Goal: Information Seeking & Learning: Compare options

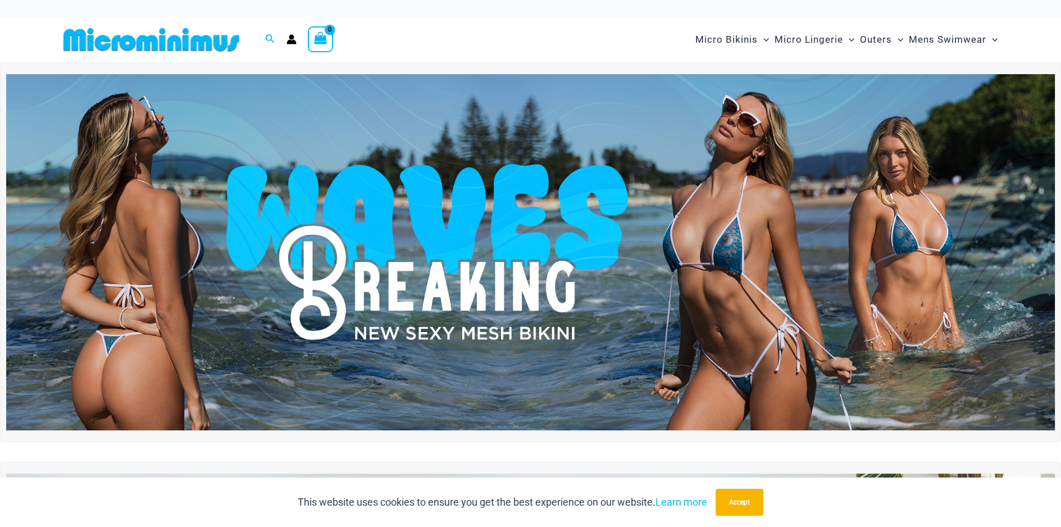
click at [494, 264] on img at bounding box center [530, 252] width 1048 height 356
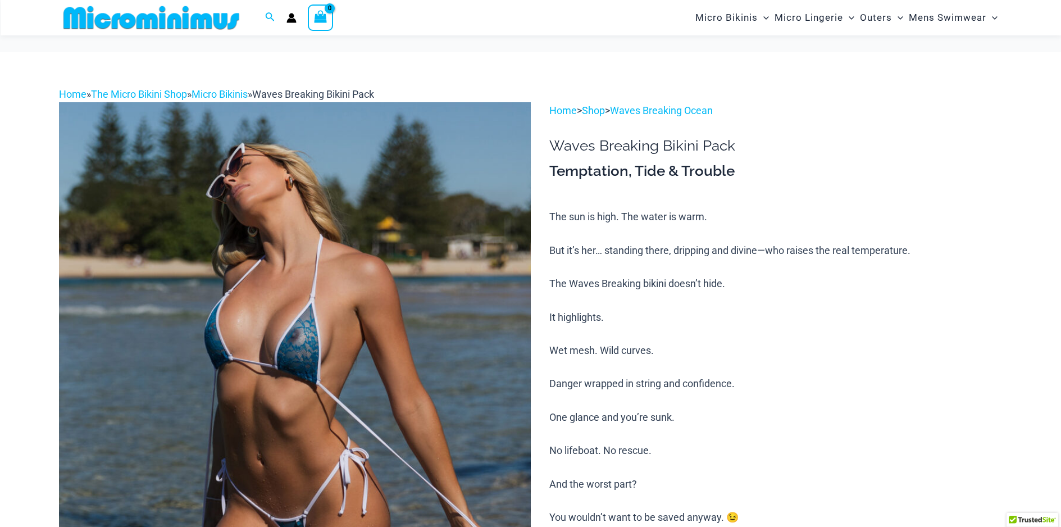
scroll to position [158, 0]
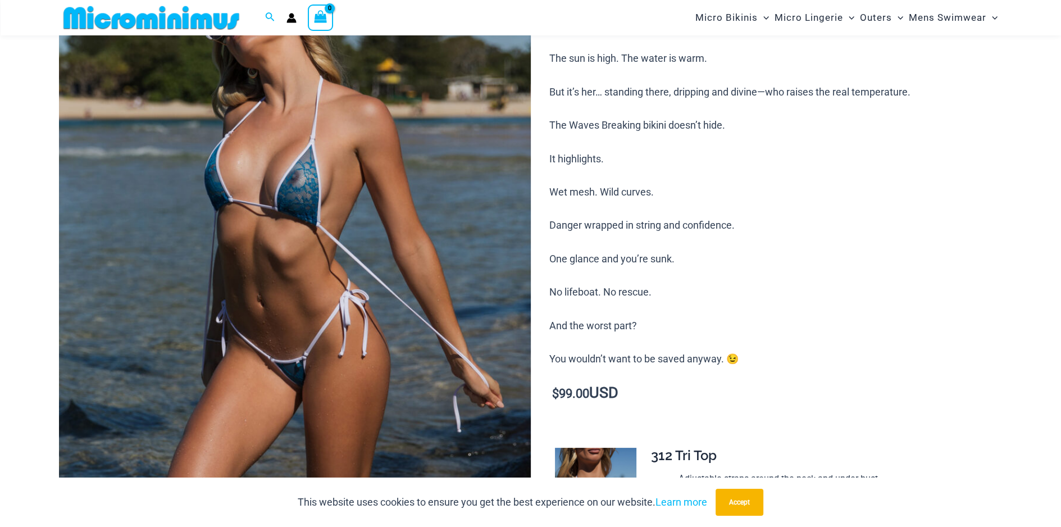
click at [266, 170] on img at bounding box center [295, 297] width 472 height 707
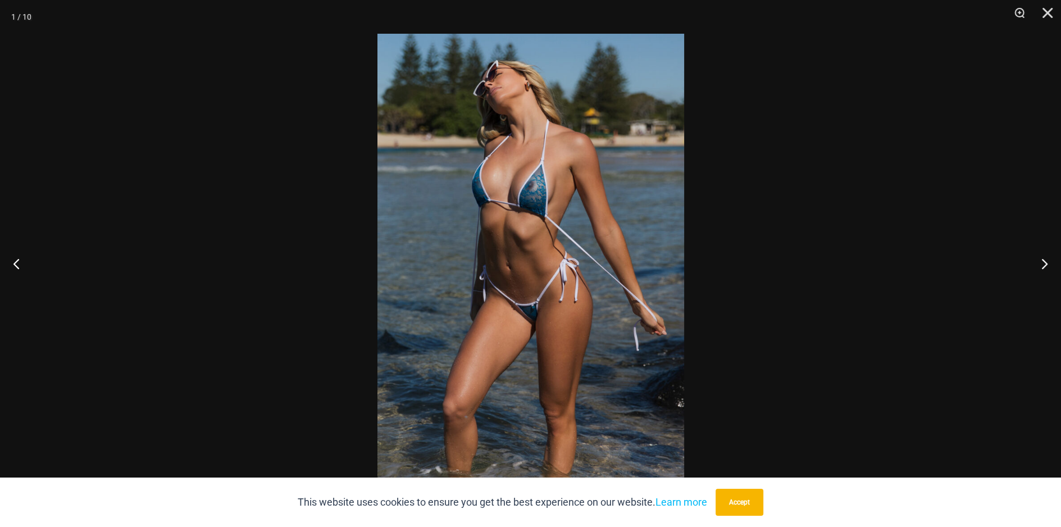
click at [540, 202] on img at bounding box center [530, 263] width 307 height 459
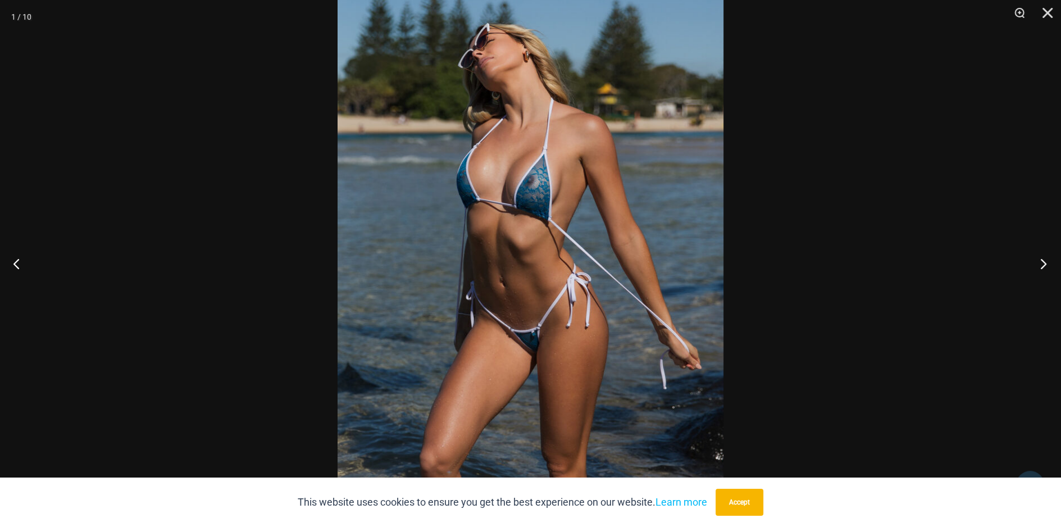
click at [1037, 263] on button "Next" at bounding box center [1040, 263] width 42 height 56
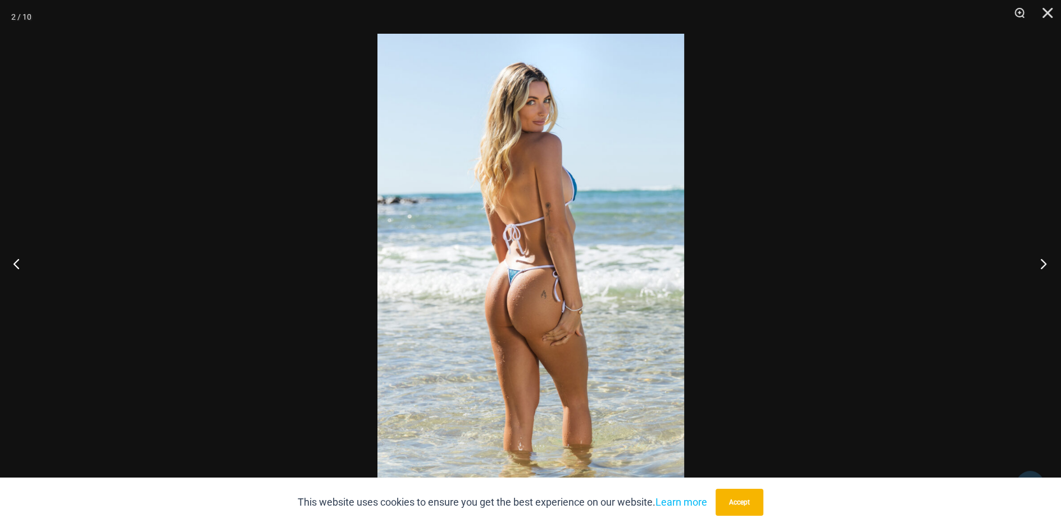
click at [1037, 263] on button "Next" at bounding box center [1040, 263] width 42 height 56
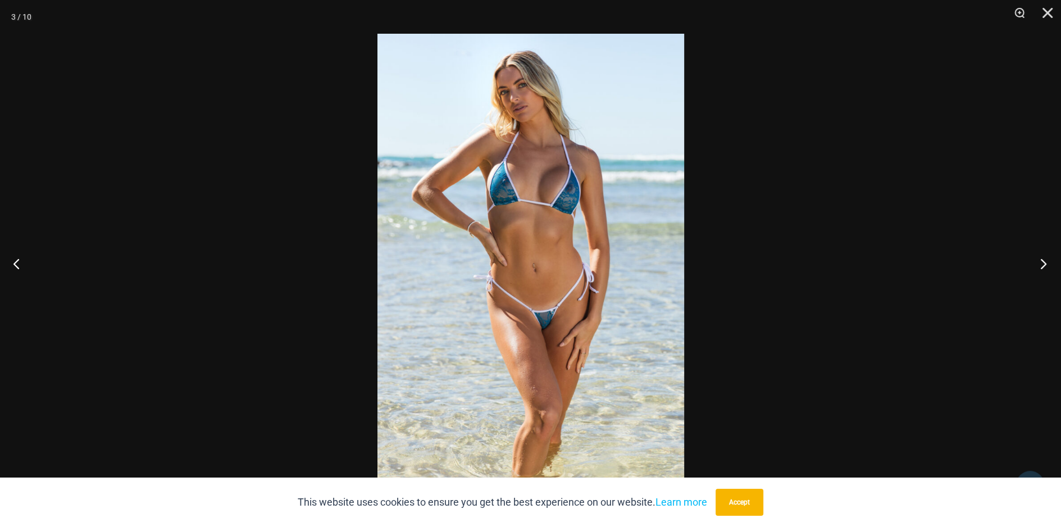
click at [1037, 263] on button "Next" at bounding box center [1040, 263] width 42 height 56
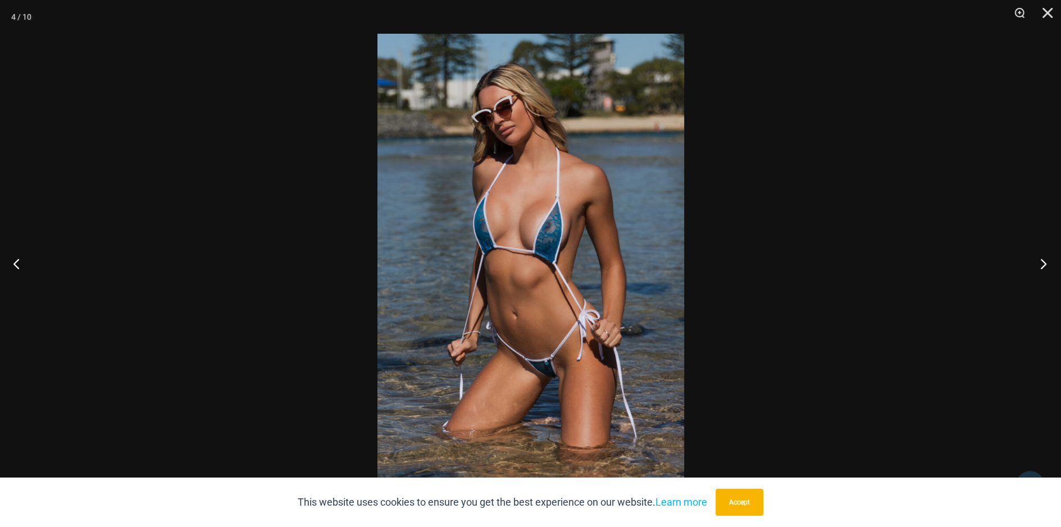
click at [1037, 263] on button "Next" at bounding box center [1040, 263] width 42 height 56
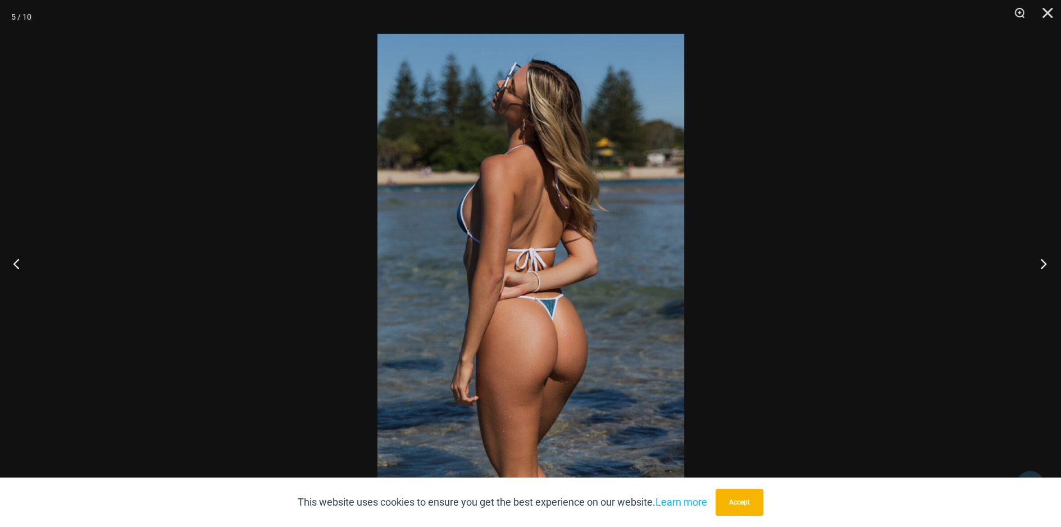
click at [1037, 263] on button "Next" at bounding box center [1040, 263] width 42 height 56
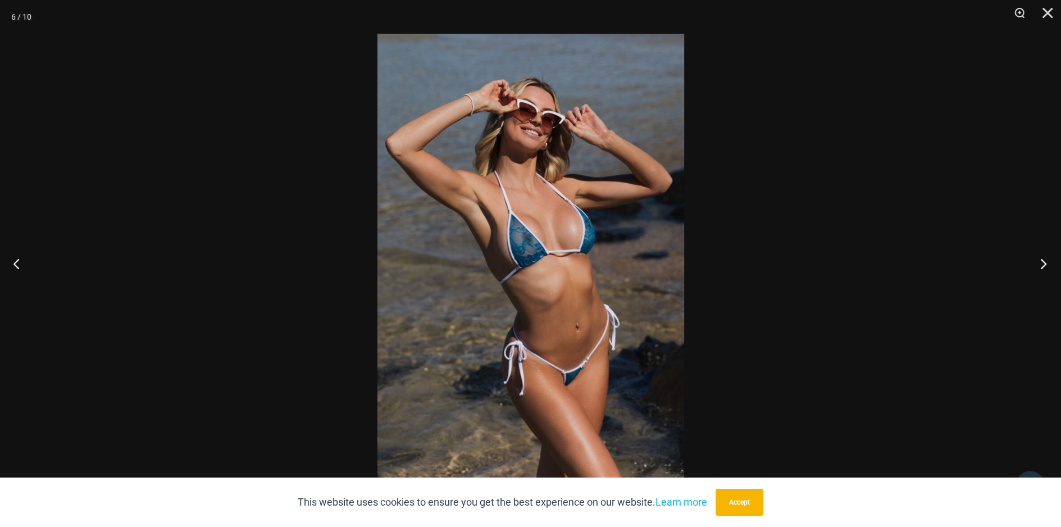
click at [1037, 263] on button "Next" at bounding box center [1040, 263] width 42 height 56
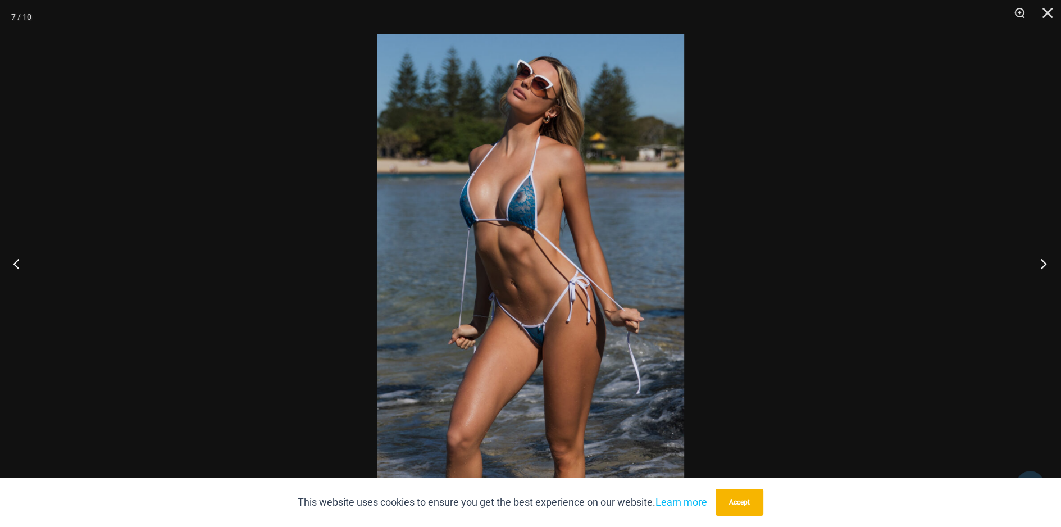
click at [1037, 263] on button "Next" at bounding box center [1040, 263] width 42 height 56
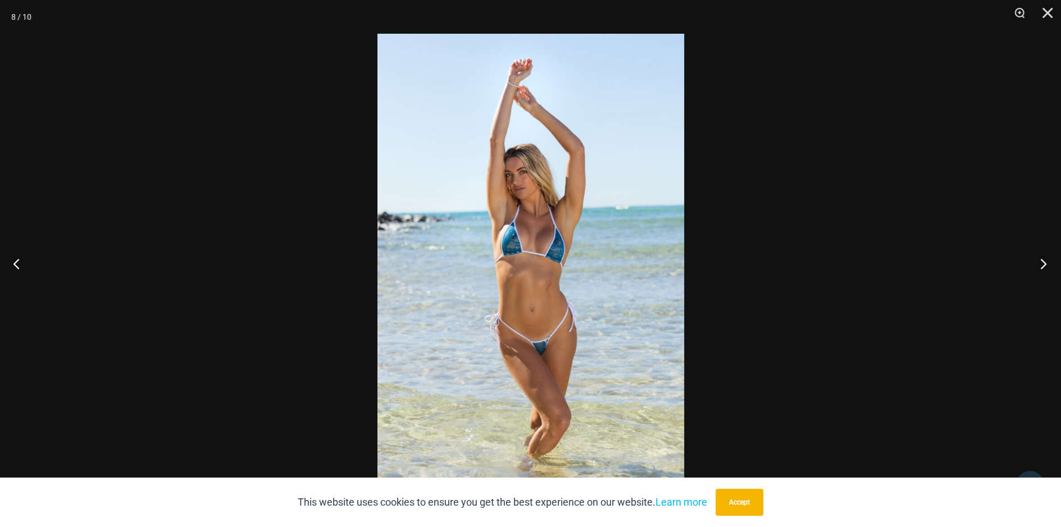
click at [1037, 263] on button "Next" at bounding box center [1040, 263] width 42 height 56
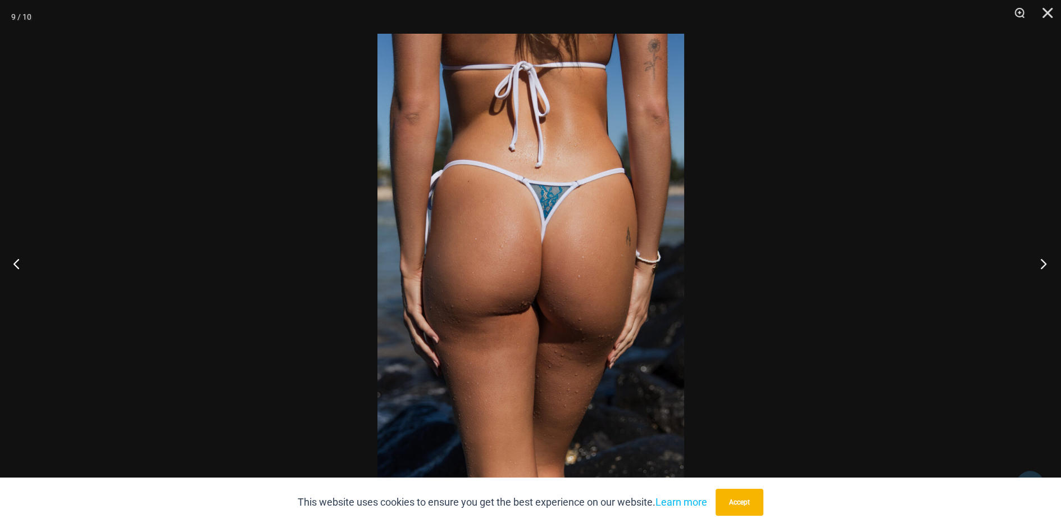
click at [1037, 263] on button "Next" at bounding box center [1040, 263] width 42 height 56
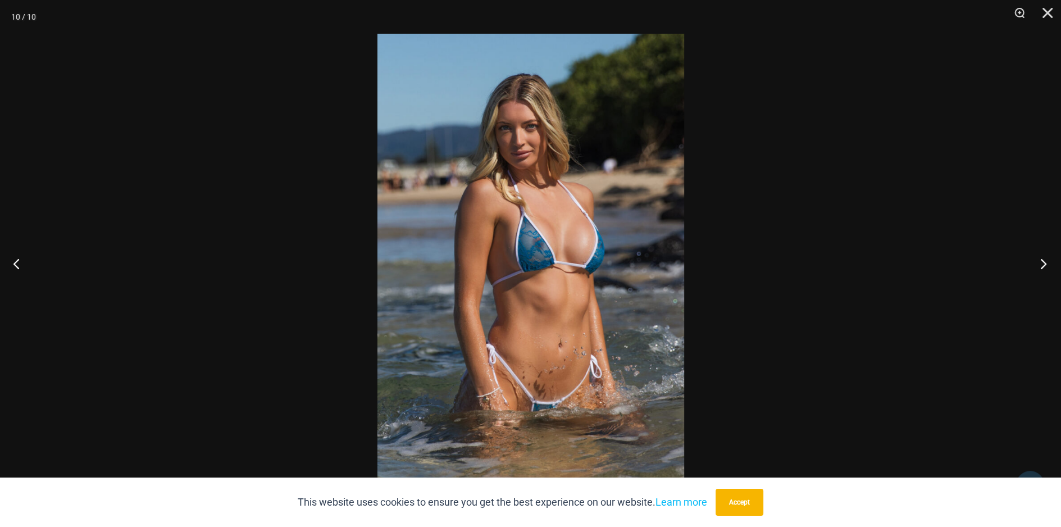
click at [1037, 263] on button "Next" at bounding box center [1040, 263] width 42 height 56
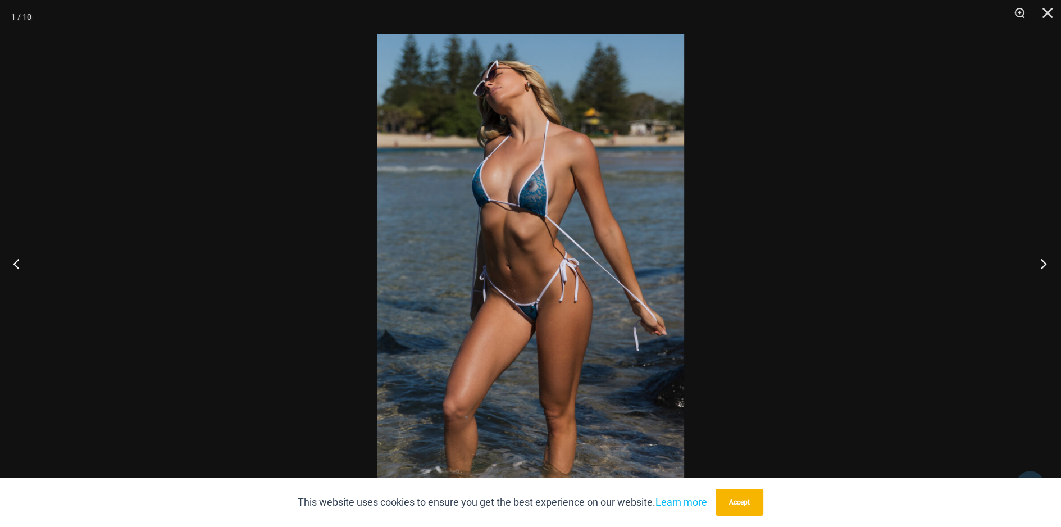
click at [1037, 263] on button "Next" at bounding box center [1040, 263] width 42 height 56
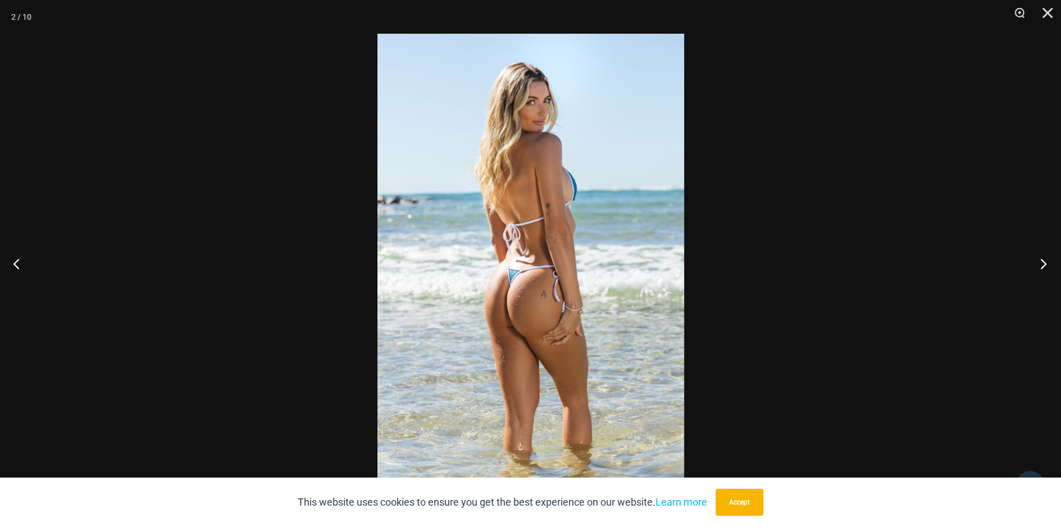
click at [1037, 263] on button "Next" at bounding box center [1040, 263] width 42 height 56
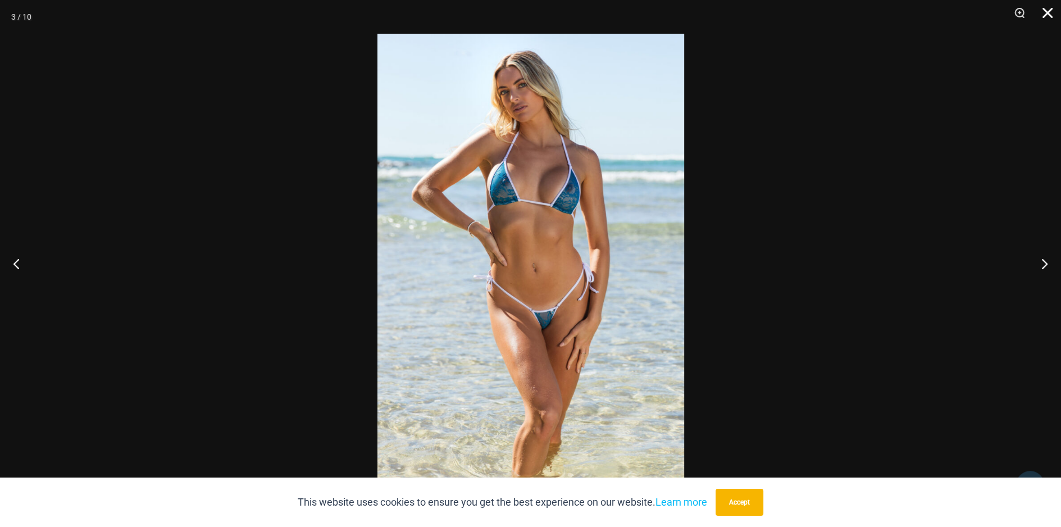
click at [1041, 17] on button "Close" at bounding box center [1043, 17] width 28 height 34
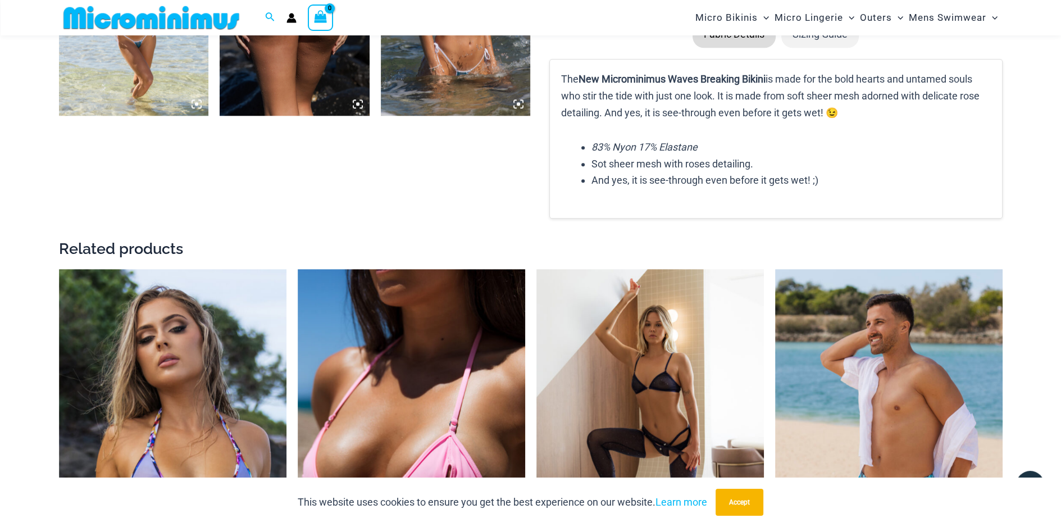
scroll to position [1562, 0]
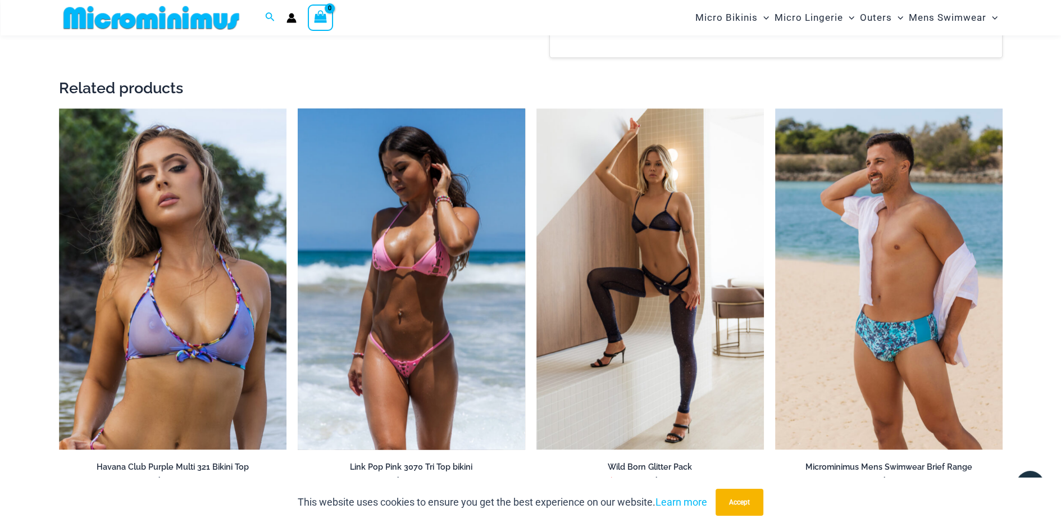
click at [345, 281] on img at bounding box center [411, 278] width 227 height 341
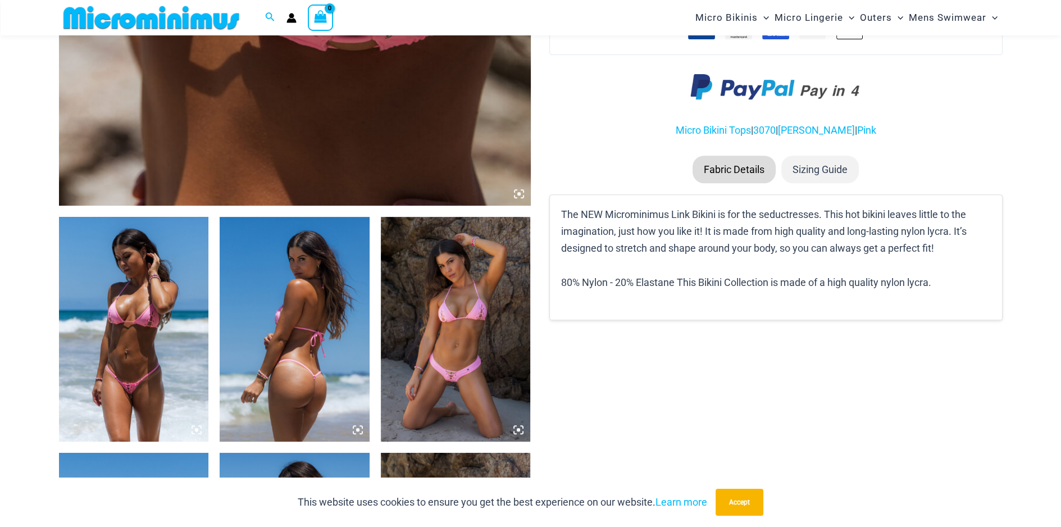
scroll to position [664, 0]
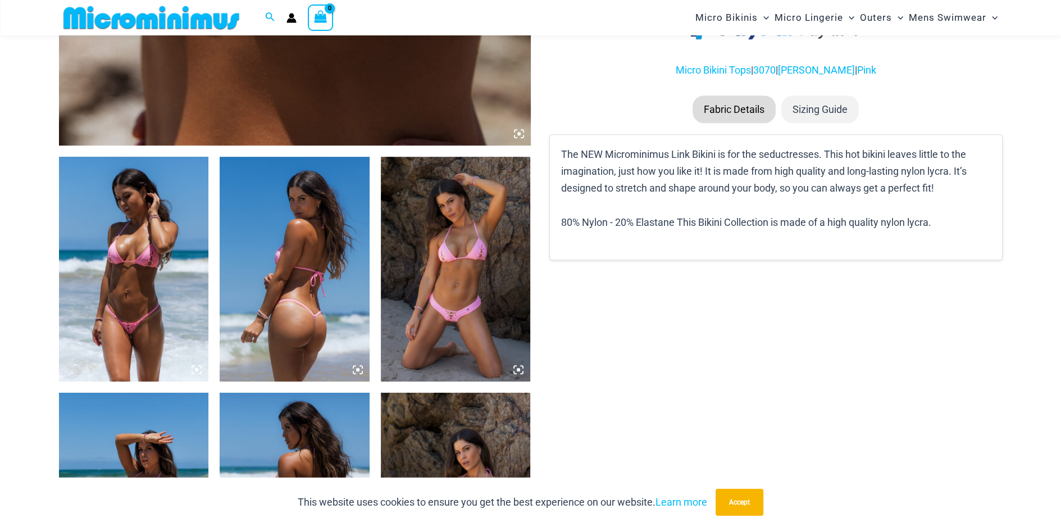
click at [125, 247] on img at bounding box center [134, 269] width 150 height 225
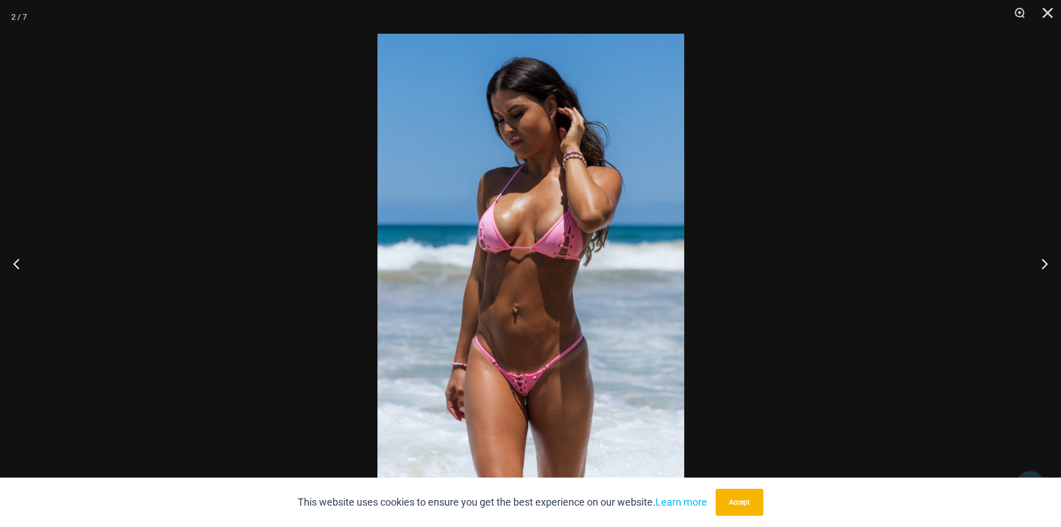
click at [503, 273] on img at bounding box center [530, 263] width 307 height 459
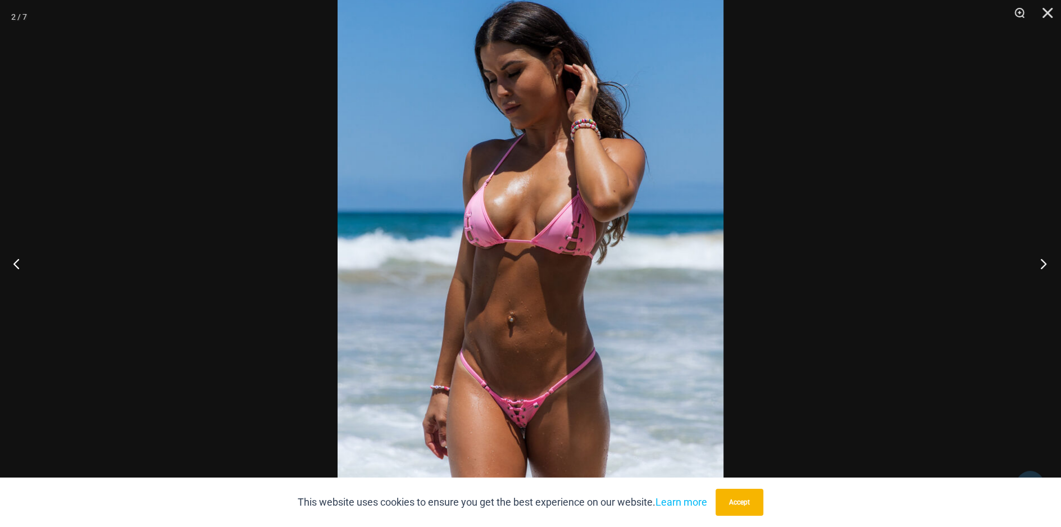
click at [1044, 266] on button "Next" at bounding box center [1040, 263] width 42 height 56
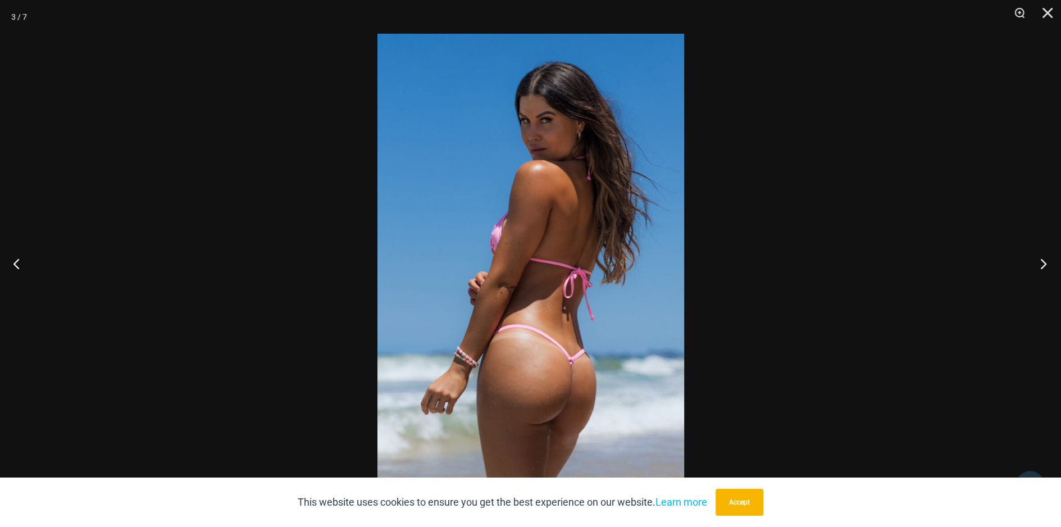
click at [1044, 266] on button "Next" at bounding box center [1040, 263] width 42 height 56
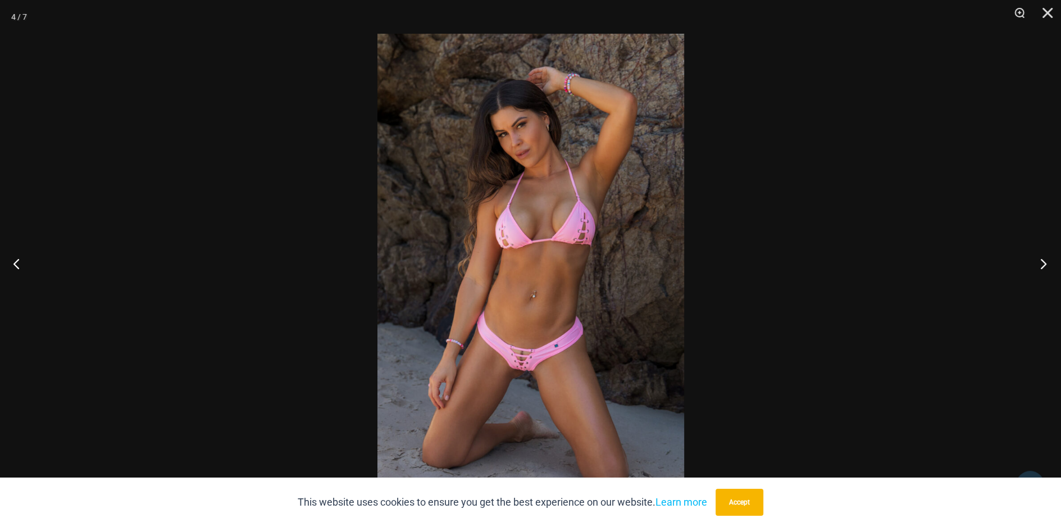
click at [1044, 266] on button "Next" at bounding box center [1040, 263] width 42 height 56
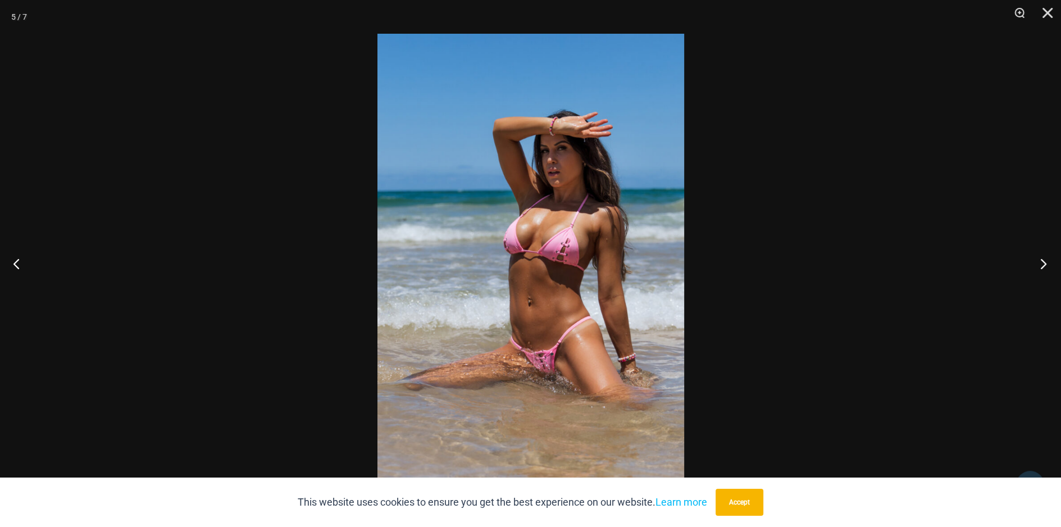
click at [1044, 266] on button "Next" at bounding box center [1040, 263] width 42 height 56
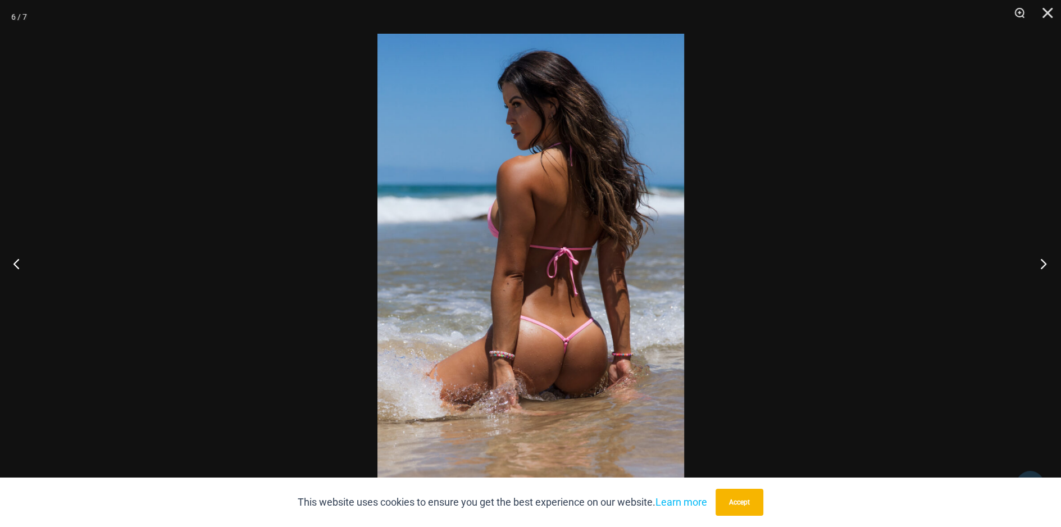
click at [1044, 266] on button "Next" at bounding box center [1040, 263] width 42 height 56
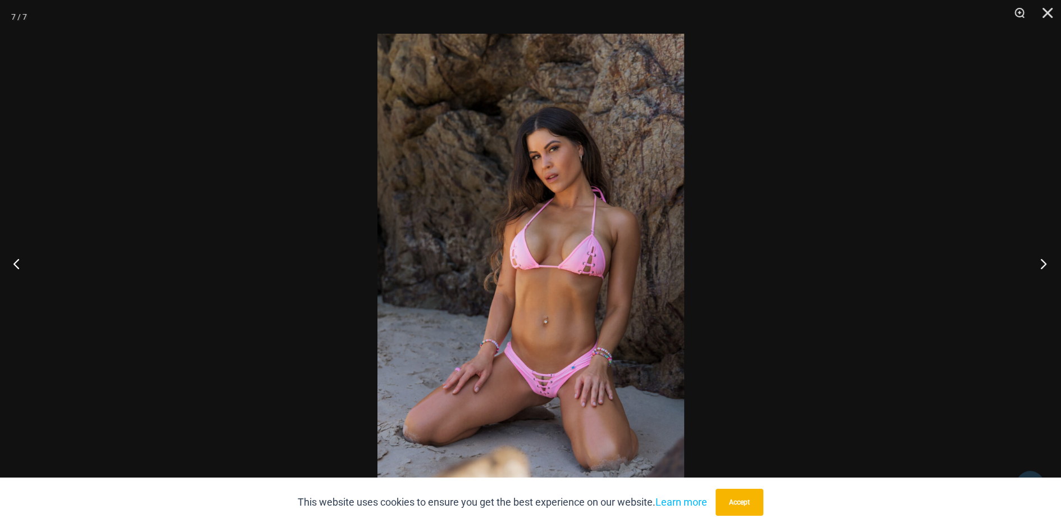
click at [1044, 266] on button "Next" at bounding box center [1040, 263] width 42 height 56
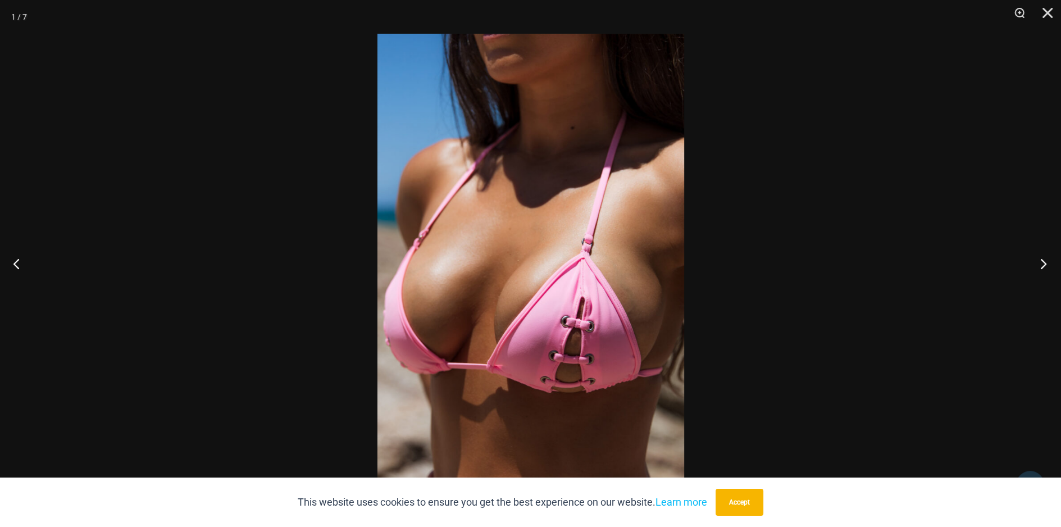
click at [1044, 266] on button "Next" at bounding box center [1040, 263] width 42 height 56
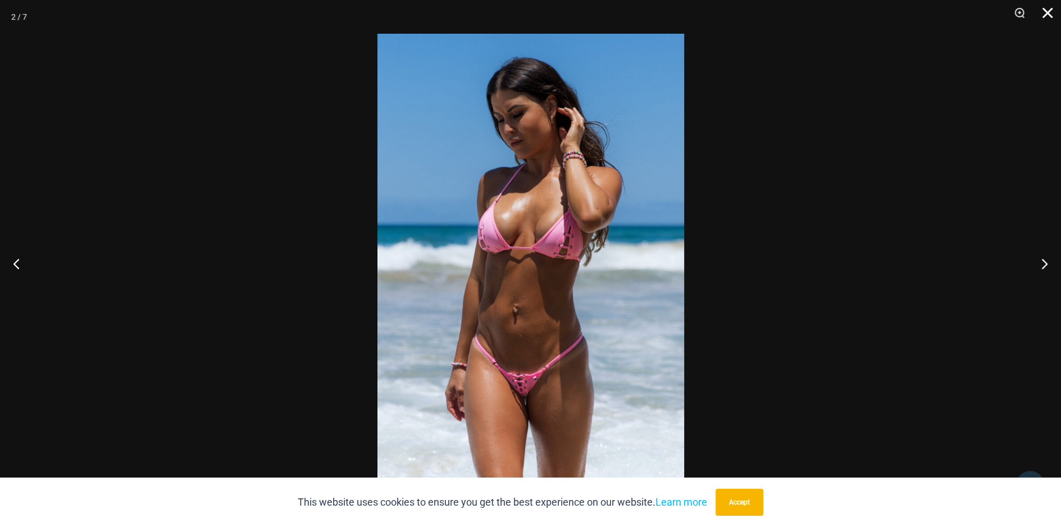
click at [1044, 12] on button "Close" at bounding box center [1043, 17] width 28 height 34
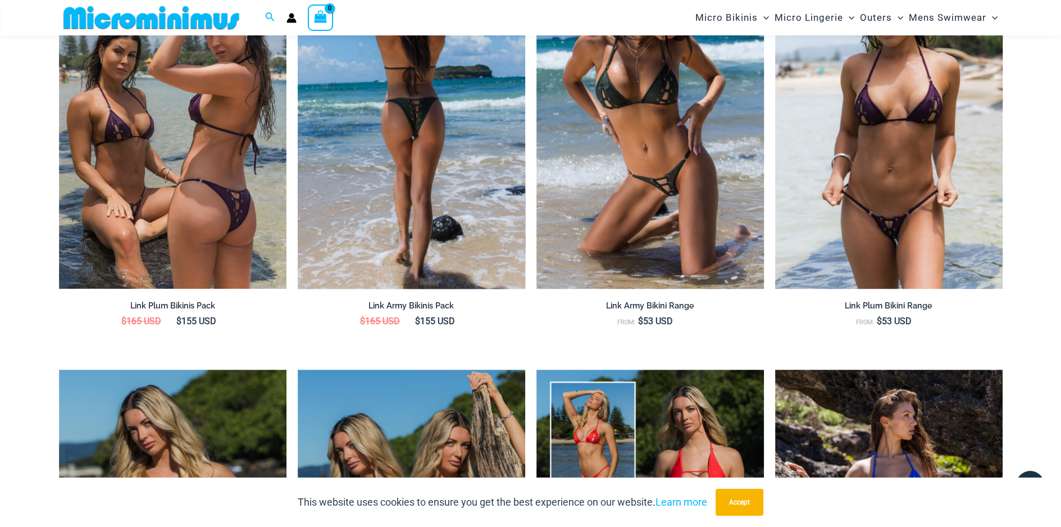
scroll to position [1394, 0]
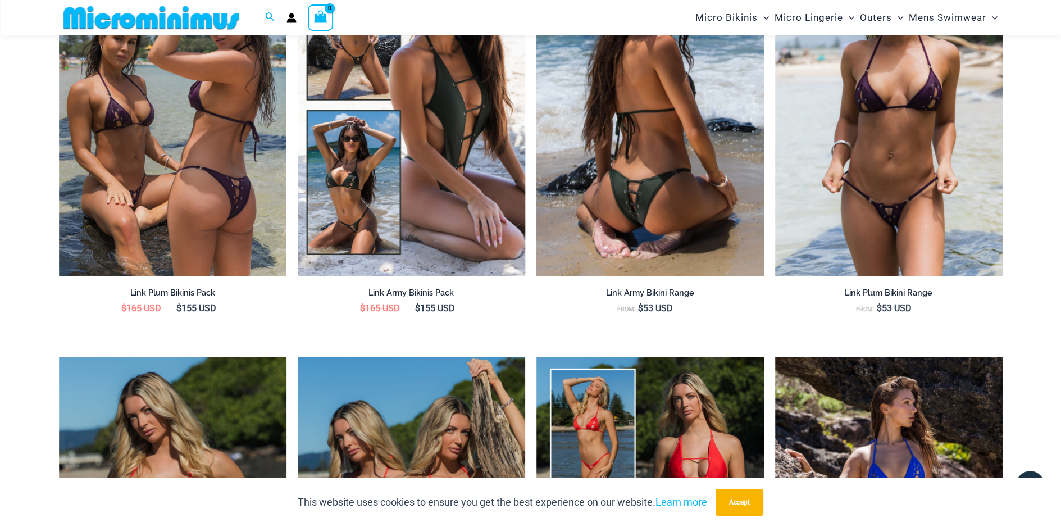
click at [622, 189] on img at bounding box center [649, 104] width 227 height 341
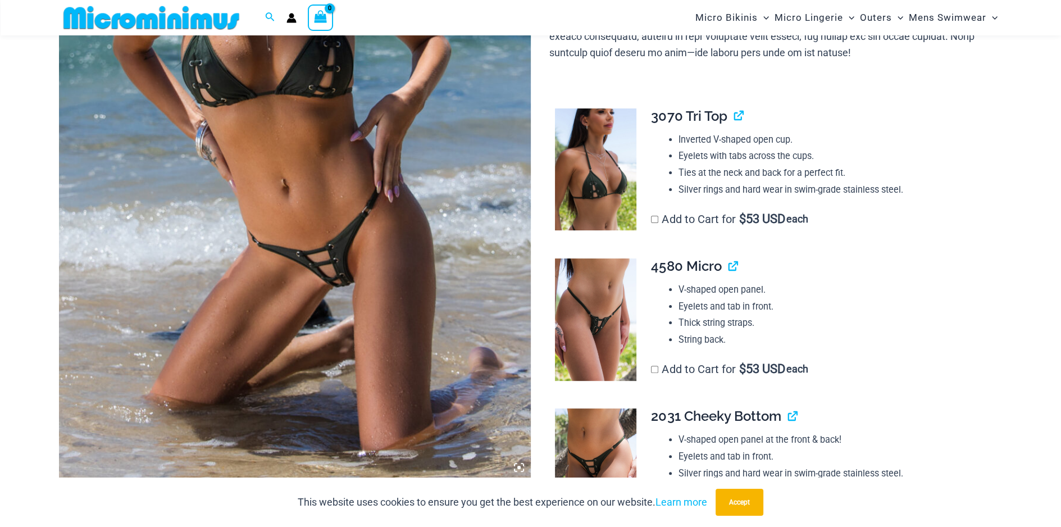
scroll to position [383, 0]
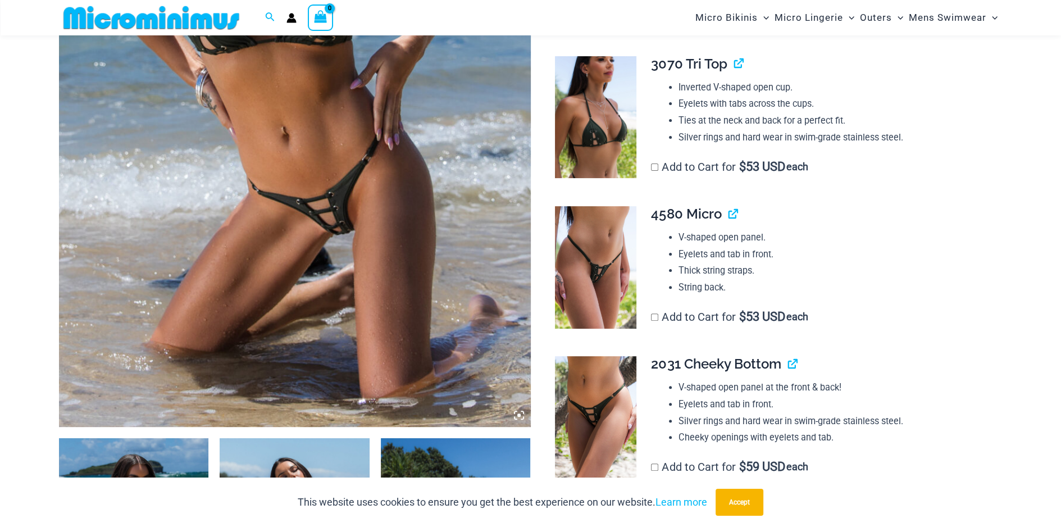
click at [340, 216] on img at bounding box center [295, 72] width 472 height 707
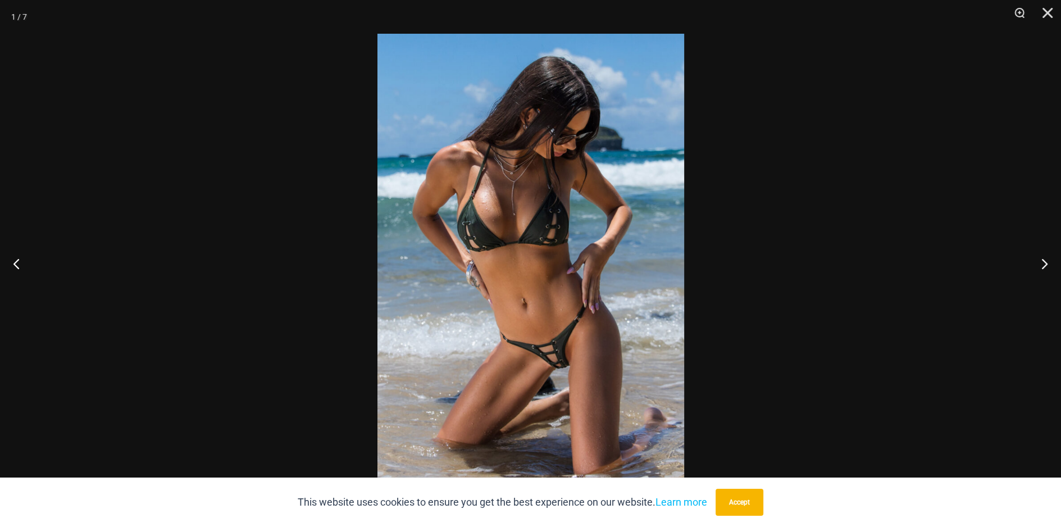
click at [575, 334] on img at bounding box center [530, 263] width 307 height 459
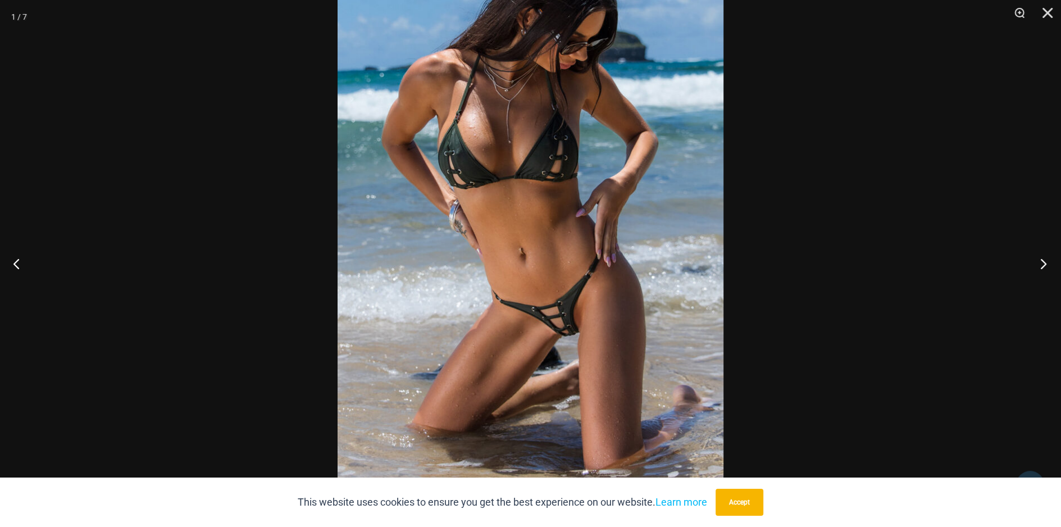
click at [1042, 263] on button "Next" at bounding box center [1040, 263] width 42 height 56
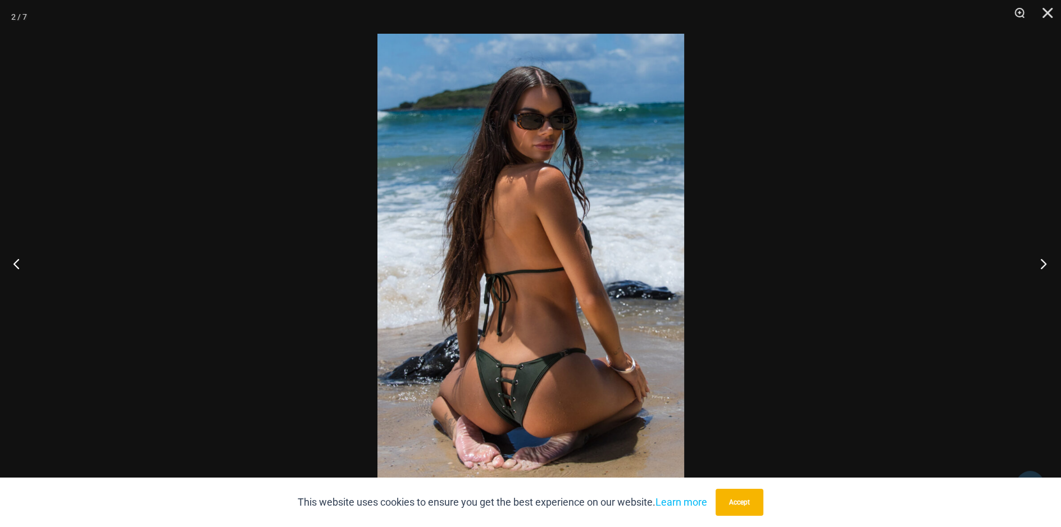
click at [1042, 263] on button "Next" at bounding box center [1040, 263] width 42 height 56
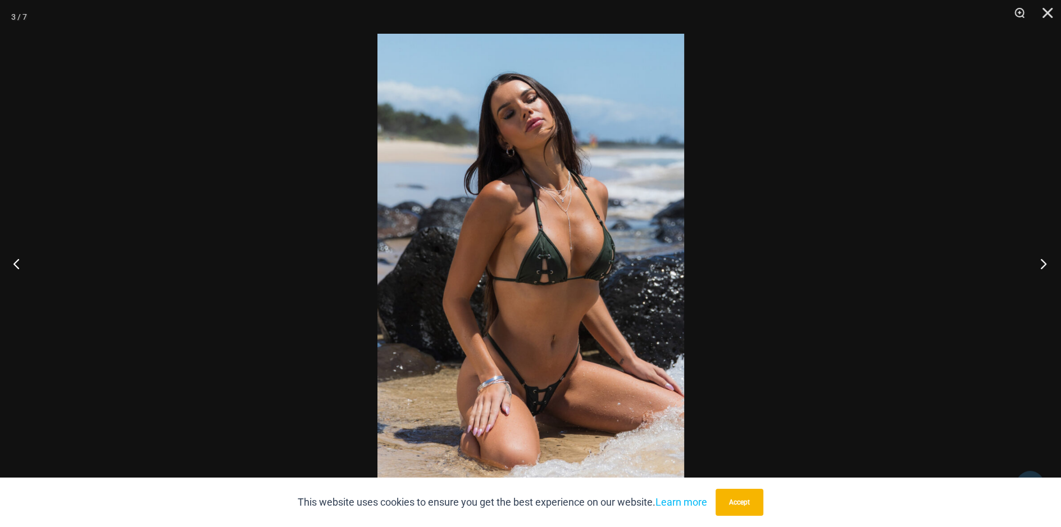
click at [1042, 263] on button "Next" at bounding box center [1040, 263] width 42 height 56
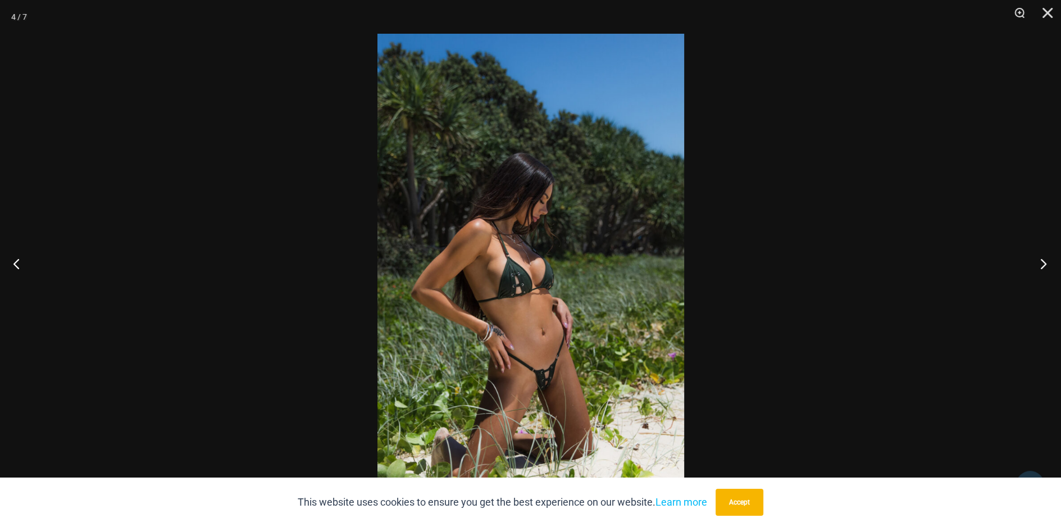
click at [1042, 263] on button "Next" at bounding box center [1040, 263] width 42 height 56
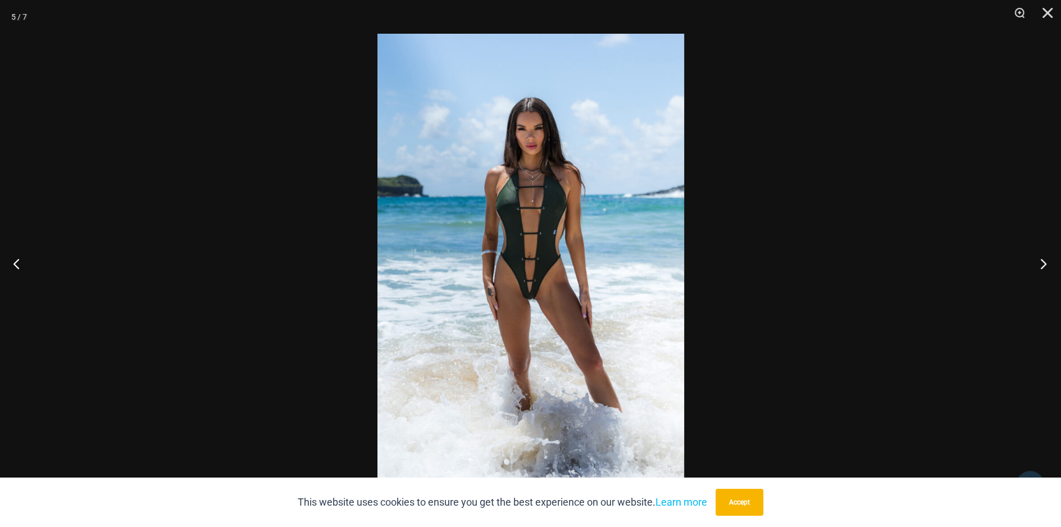
click at [1042, 263] on button "Next" at bounding box center [1040, 263] width 42 height 56
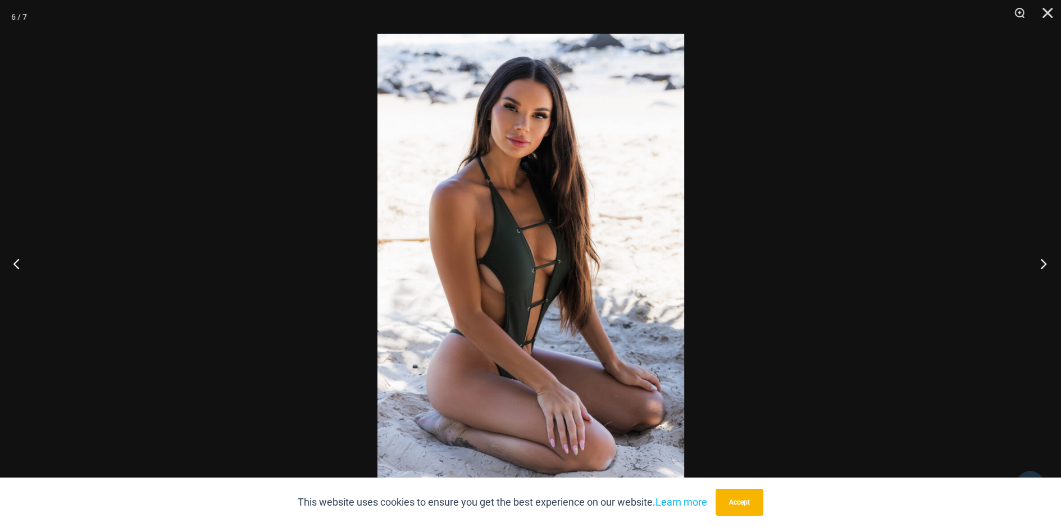
click at [1042, 263] on button "Next" at bounding box center [1040, 263] width 42 height 56
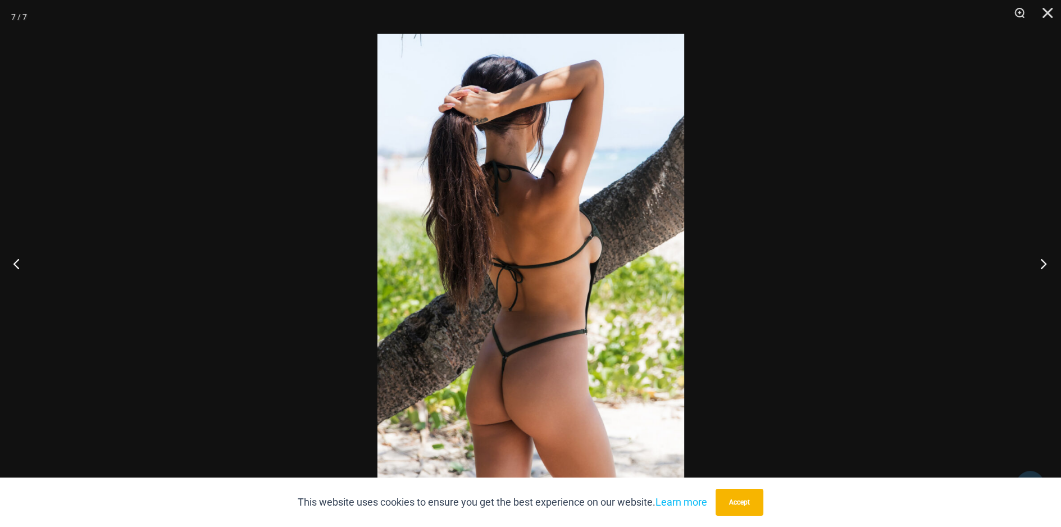
click at [1042, 263] on button "Next" at bounding box center [1040, 263] width 42 height 56
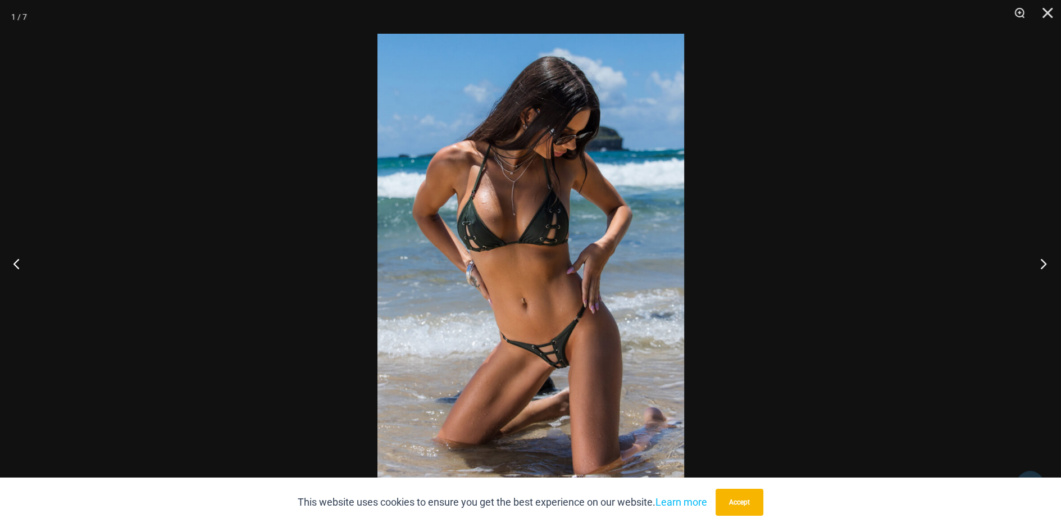
click at [1042, 263] on button "Next" at bounding box center [1040, 263] width 42 height 56
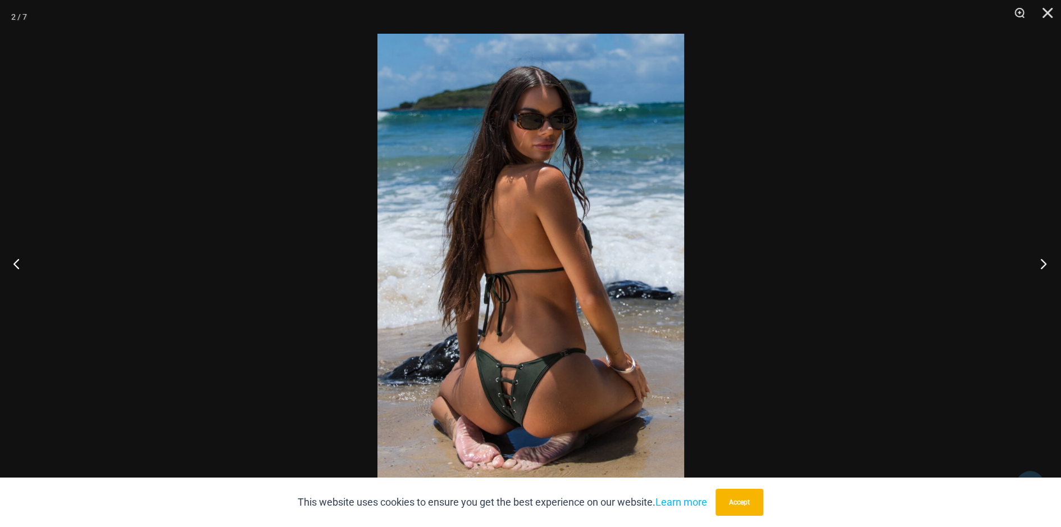
click at [1042, 263] on button "Next" at bounding box center [1040, 263] width 42 height 56
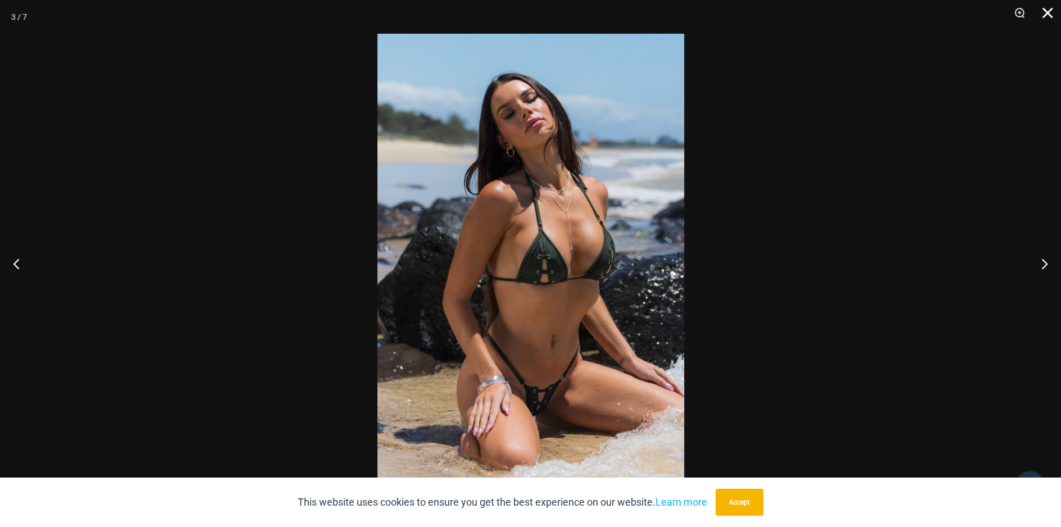
click at [1047, 10] on button "Close" at bounding box center [1043, 17] width 28 height 34
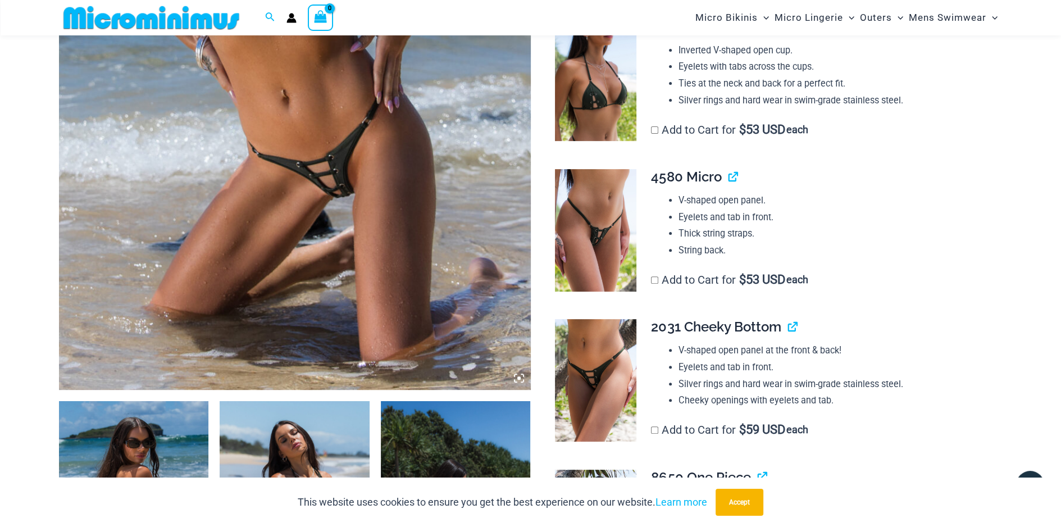
scroll to position [439, 0]
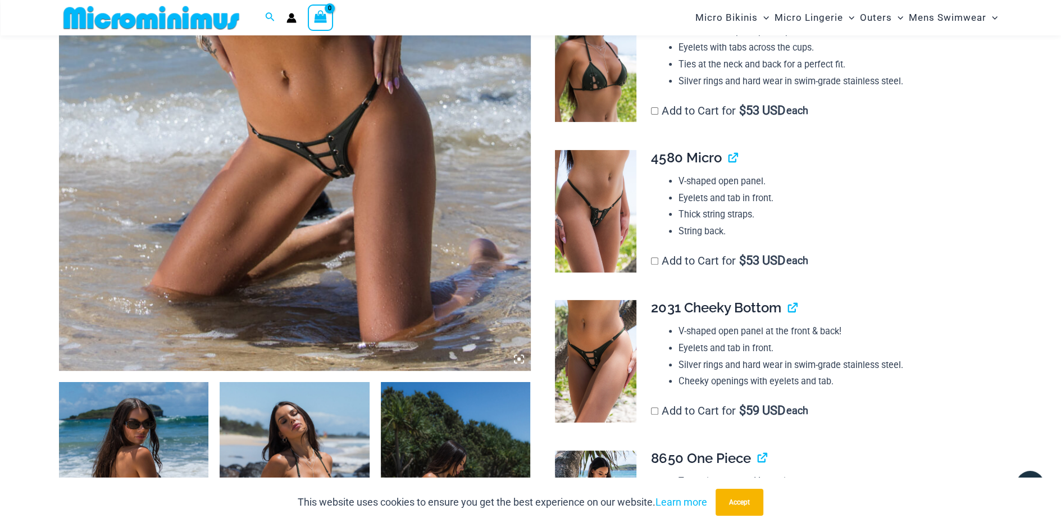
click at [602, 355] on img at bounding box center [595, 361] width 81 height 122
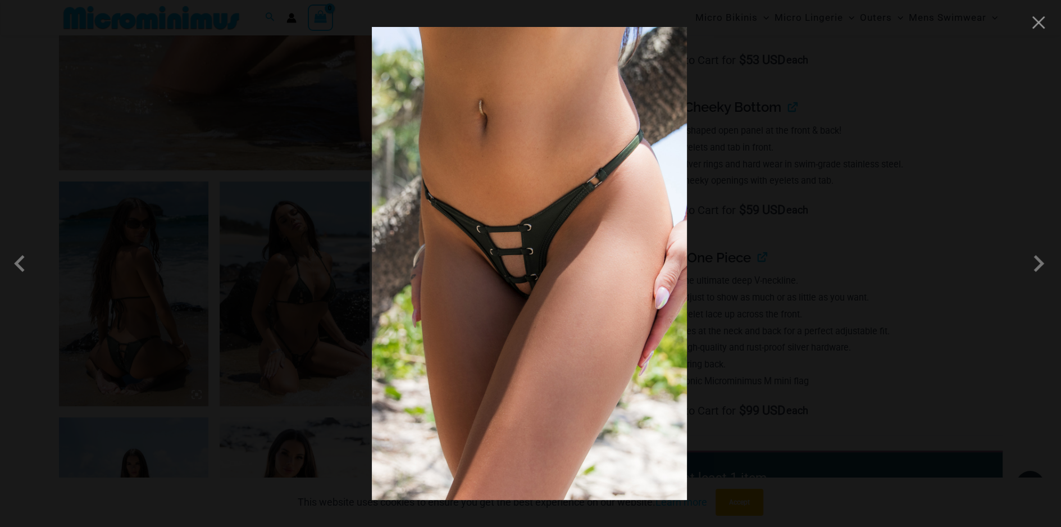
scroll to position [664, 0]
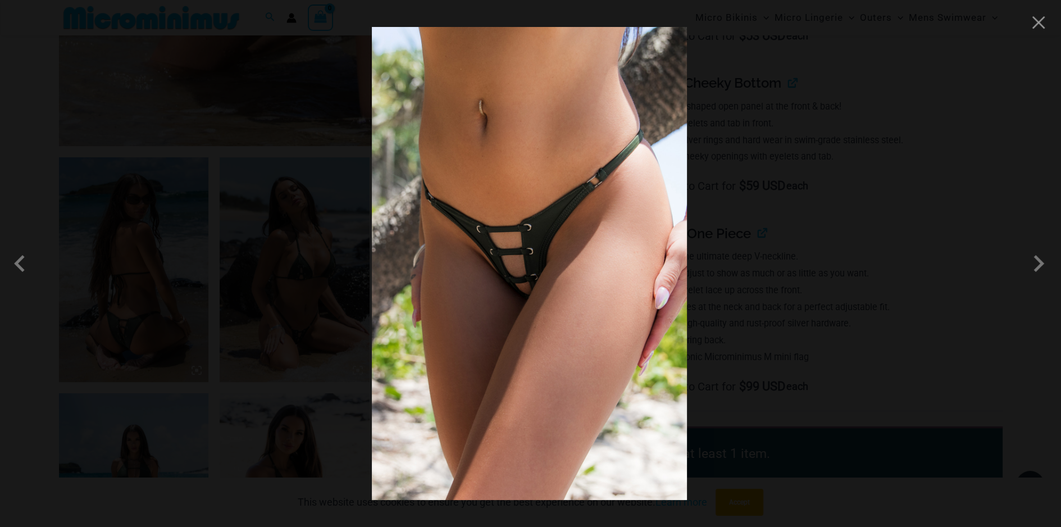
click at [530, 245] on img at bounding box center [529, 263] width 315 height 473
click at [1038, 261] on span at bounding box center [1038, 263] width 34 height 34
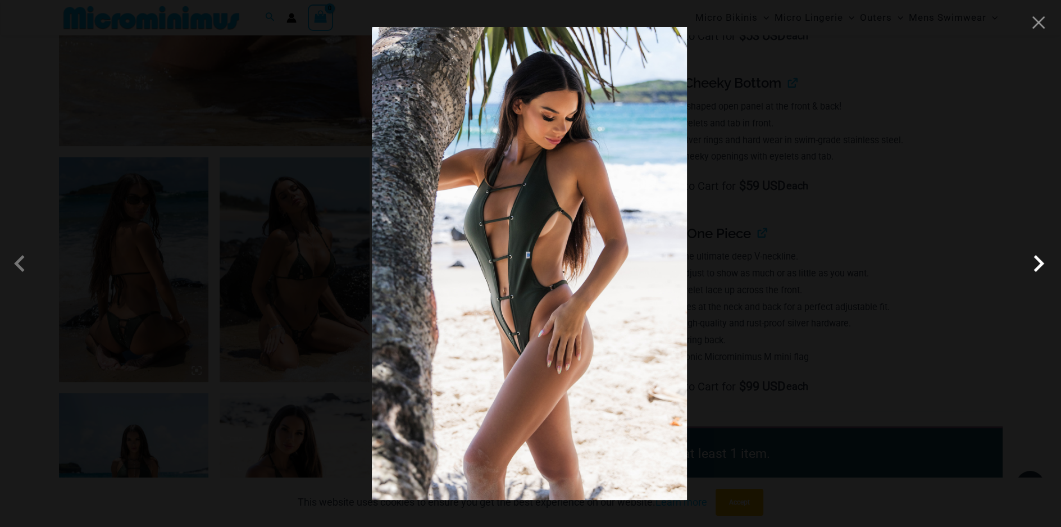
click at [1038, 261] on span at bounding box center [1038, 263] width 34 height 34
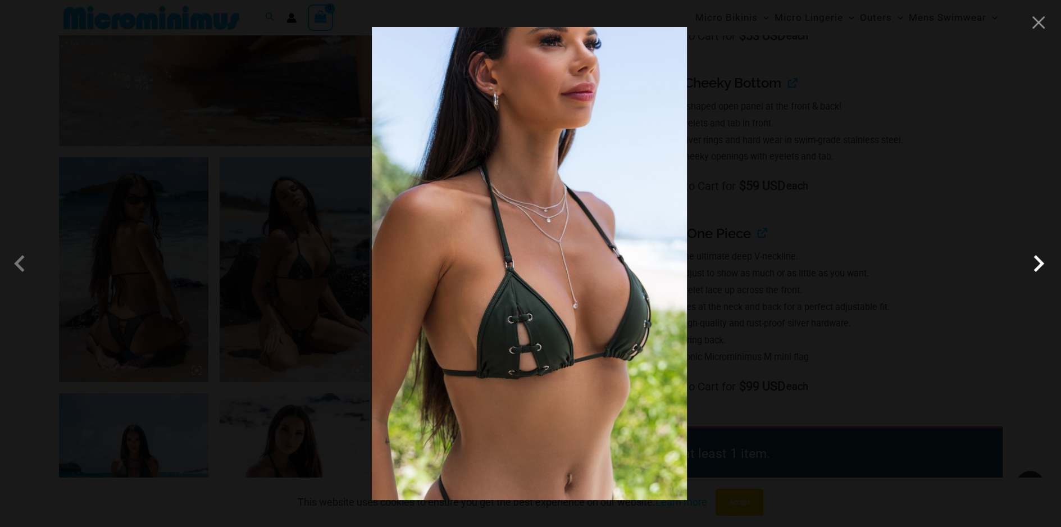
click at [1038, 261] on span at bounding box center [1038, 263] width 34 height 34
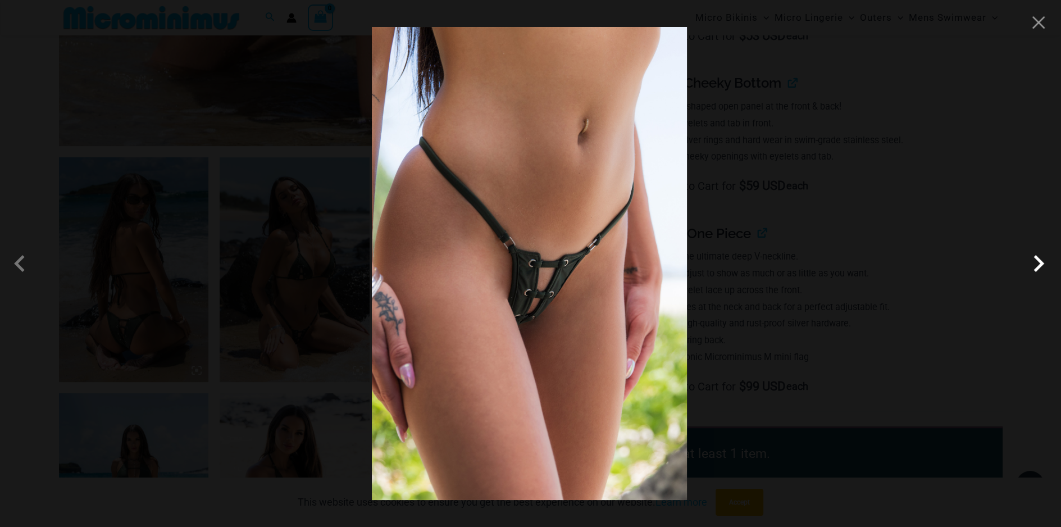
click at [1038, 261] on span at bounding box center [1038, 263] width 34 height 34
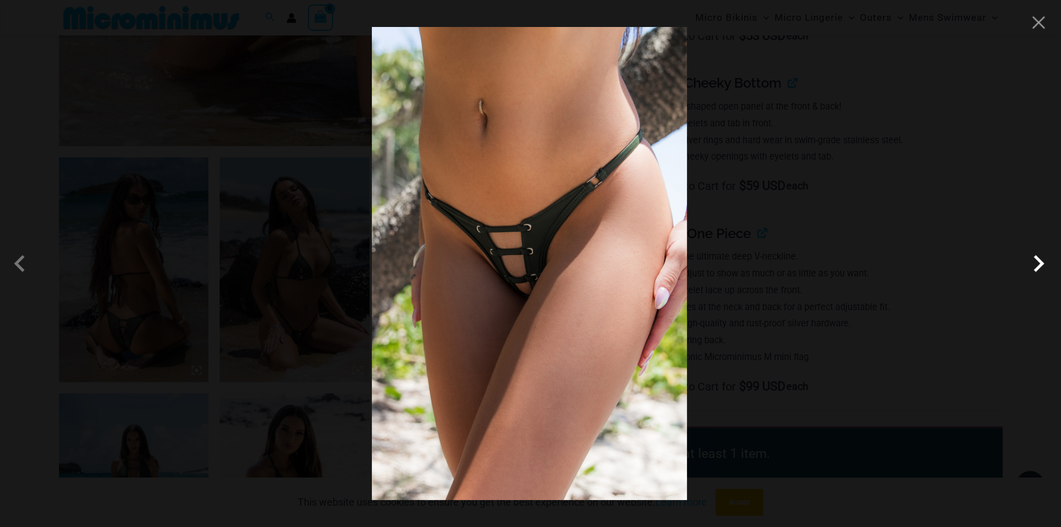
click at [1038, 261] on span at bounding box center [1038, 263] width 34 height 34
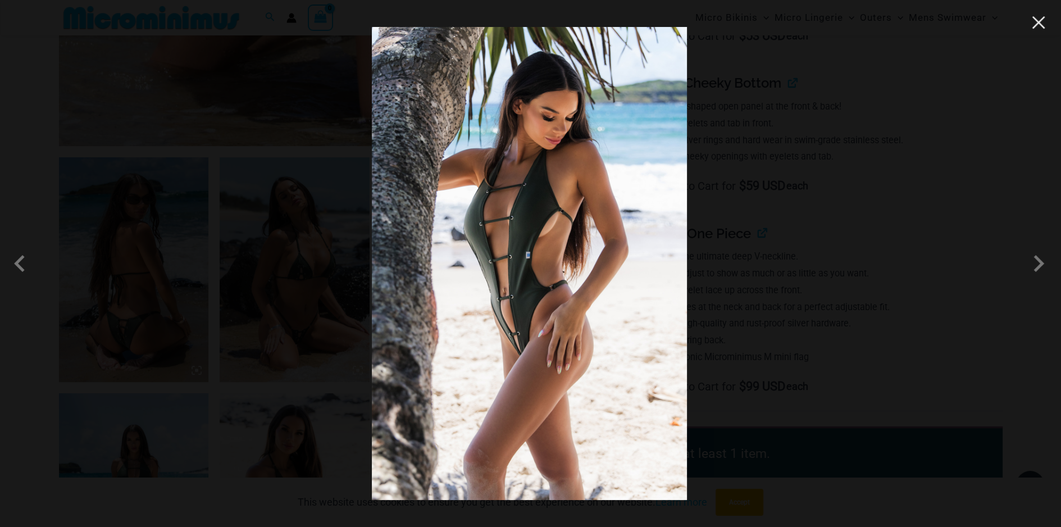
click at [1039, 25] on button "Close" at bounding box center [1038, 22] width 17 height 17
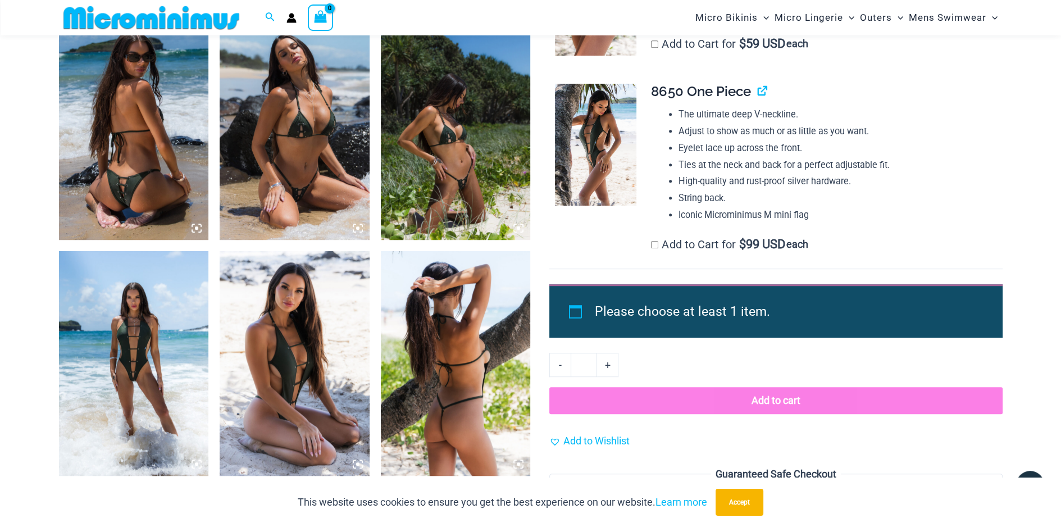
scroll to position [776, 0]
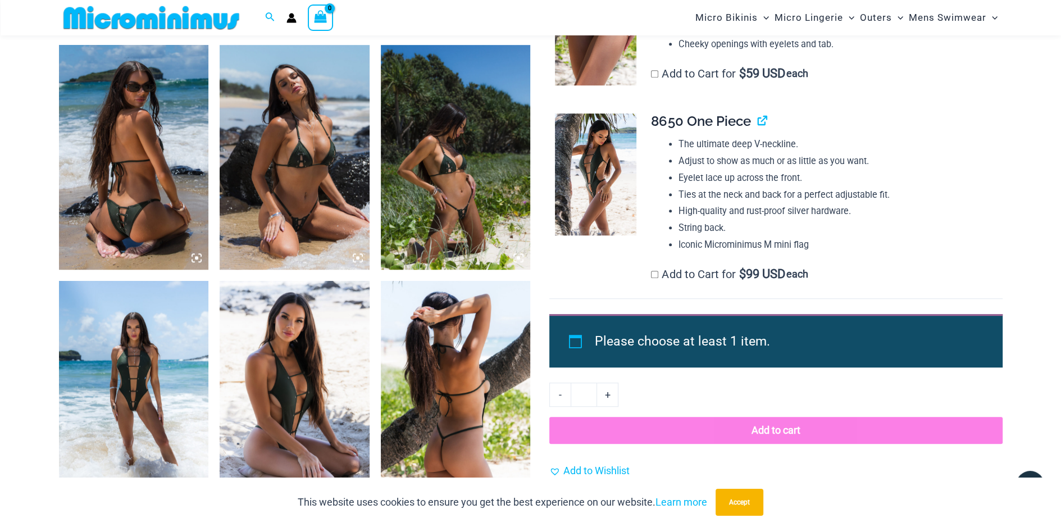
click at [472, 195] on img at bounding box center [456, 157] width 150 height 225
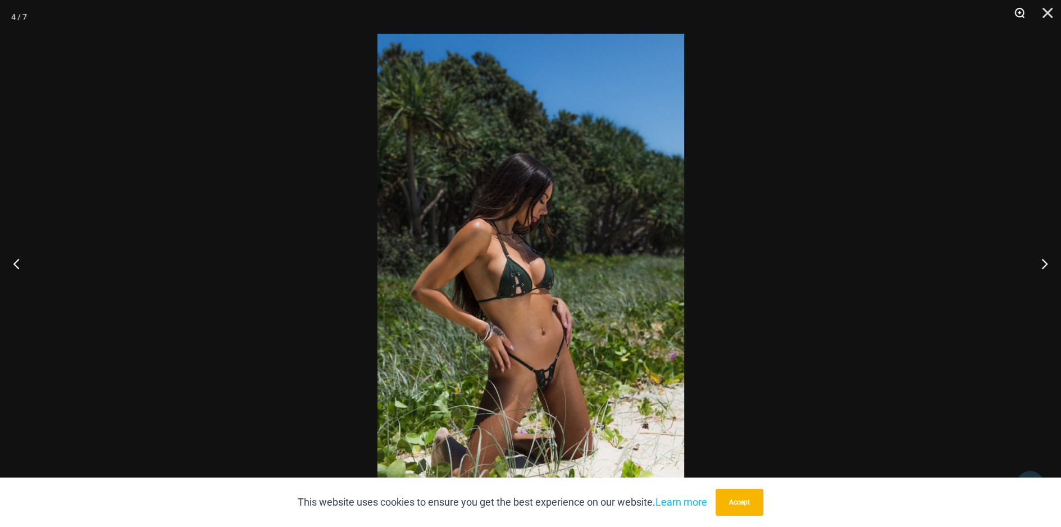
click at [1027, 14] on button "Zoom" at bounding box center [1015, 17] width 28 height 34
